Goal: Information Seeking & Learning: Learn about a topic

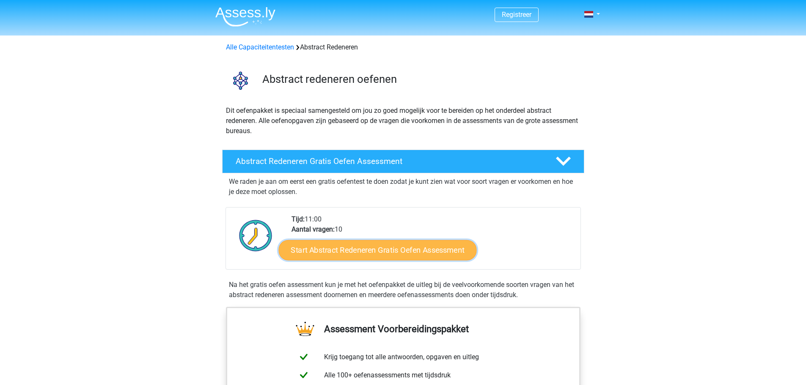
click at [383, 255] on link "Start Abstract Redeneren Gratis Oefen Assessment" at bounding box center [377, 250] width 198 height 20
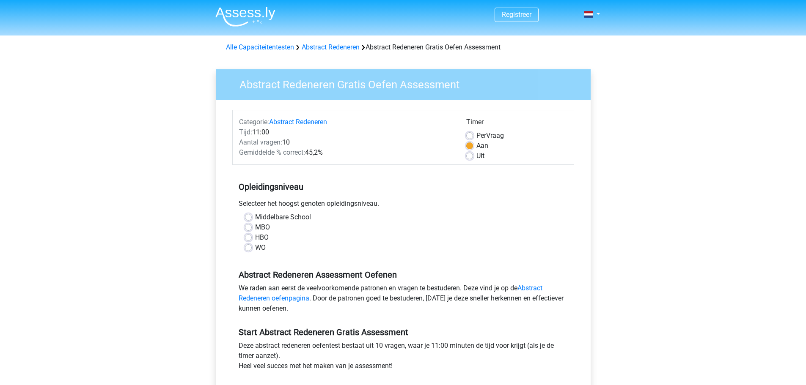
click at [264, 215] on label "Middelbare School" at bounding box center [283, 217] width 56 height 10
click at [252, 215] on input "Middelbare School" at bounding box center [248, 216] width 7 height 8
radio input "true"
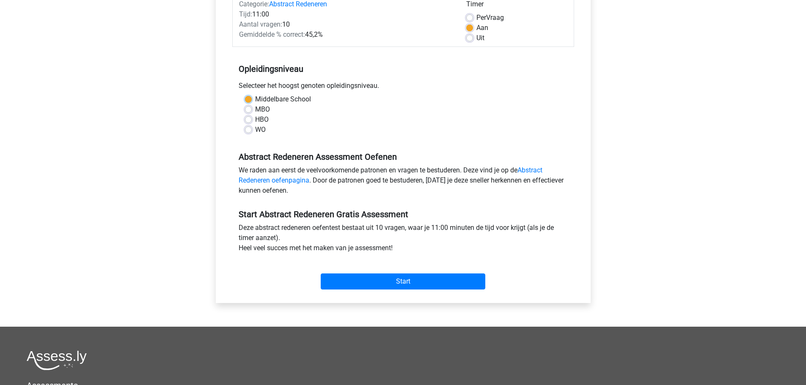
scroll to position [151, 0]
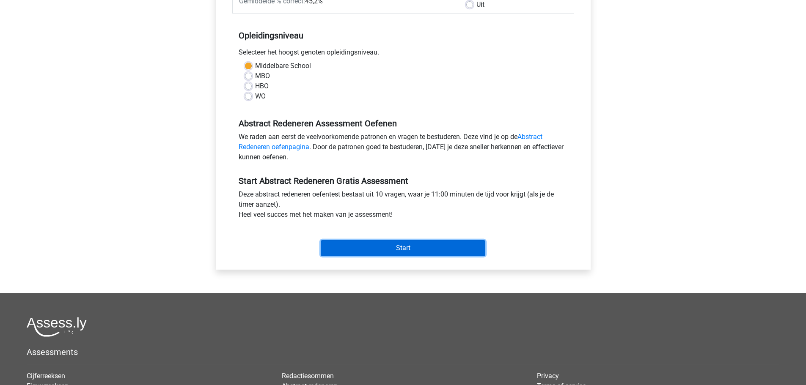
click at [399, 244] on input "Start" at bounding box center [403, 248] width 165 height 16
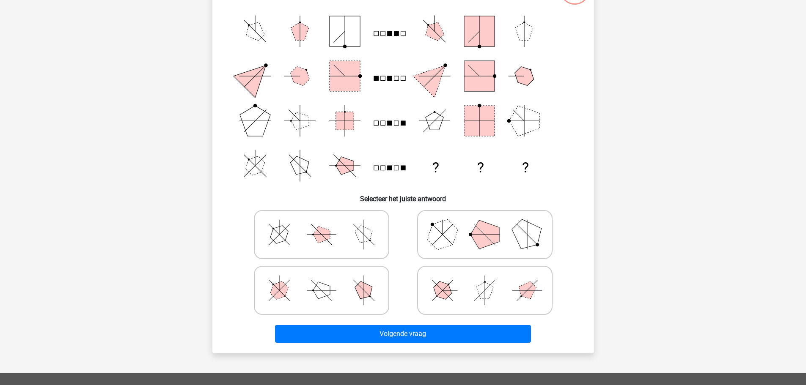
scroll to position [96, 0]
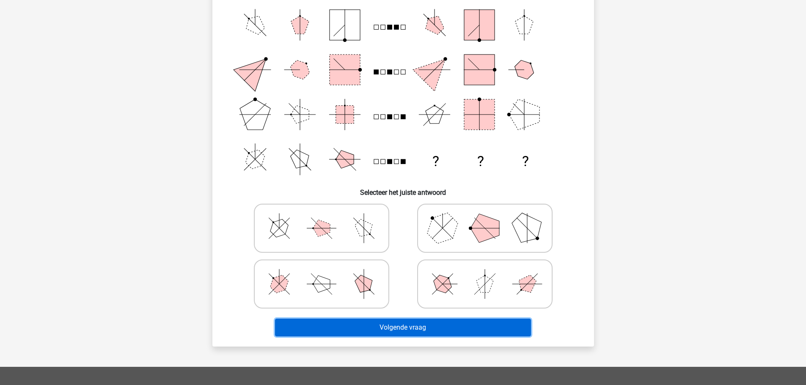
click at [385, 327] on button "Volgende vraag" at bounding box center [403, 328] width 256 height 18
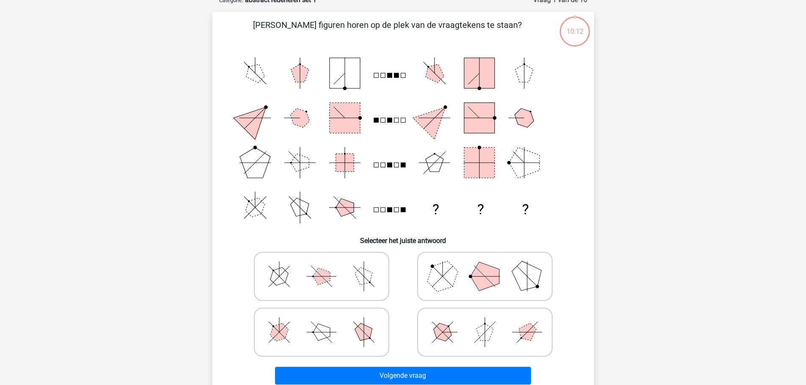
scroll to position [47, 0]
